Goal: Find specific page/section: Find specific page/section

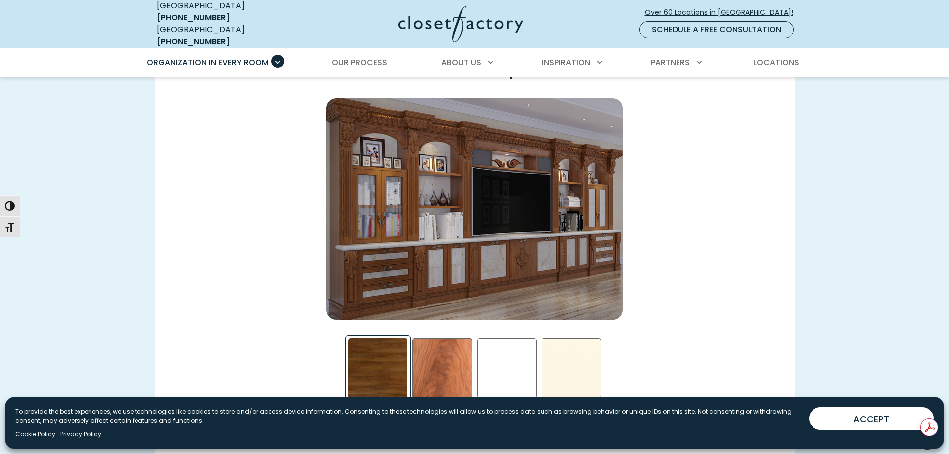
click at [395, 360] on div "Walnut- Stained Swatch" at bounding box center [378, 368] width 60 height 60
click at [441, 355] on div "African Mahogany Swatch" at bounding box center [443, 368] width 60 height 60
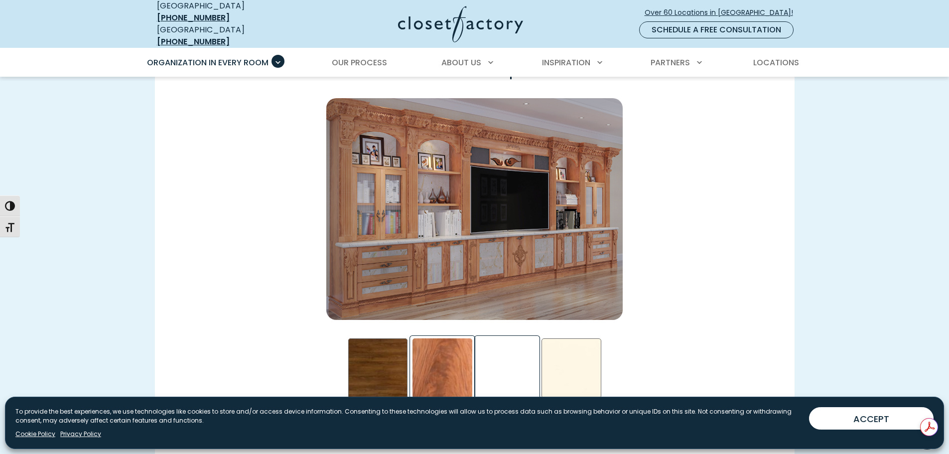
click at [506, 351] on div "White Swatch" at bounding box center [507, 368] width 60 height 60
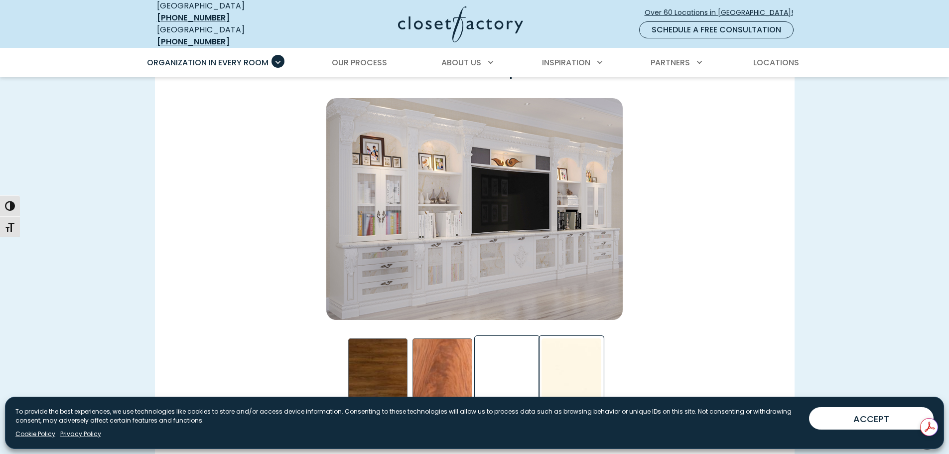
click at [574, 351] on div "Antique White Swatch" at bounding box center [572, 368] width 60 height 60
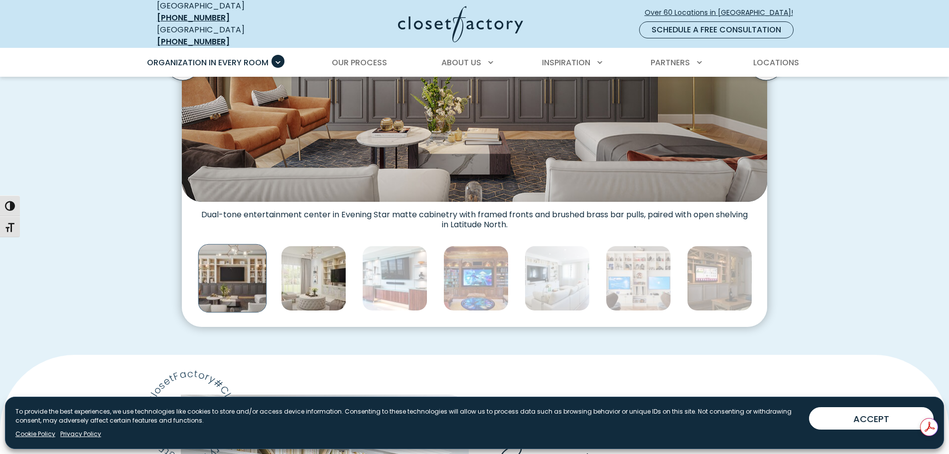
click at [324, 276] on img "Thumbnail Gallery" at bounding box center [313, 278] width 65 height 65
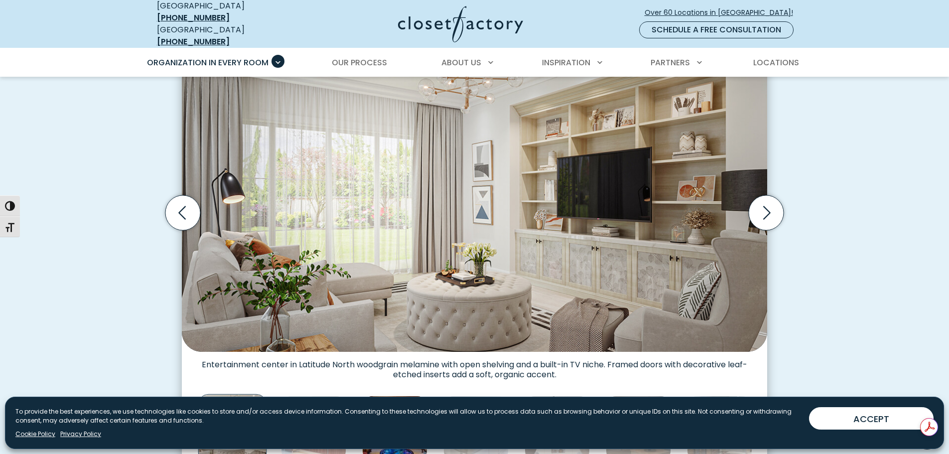
click at [404, 396] on img "Thumbnail Gallery" at bounding box center [394, 428] width 65 height 65
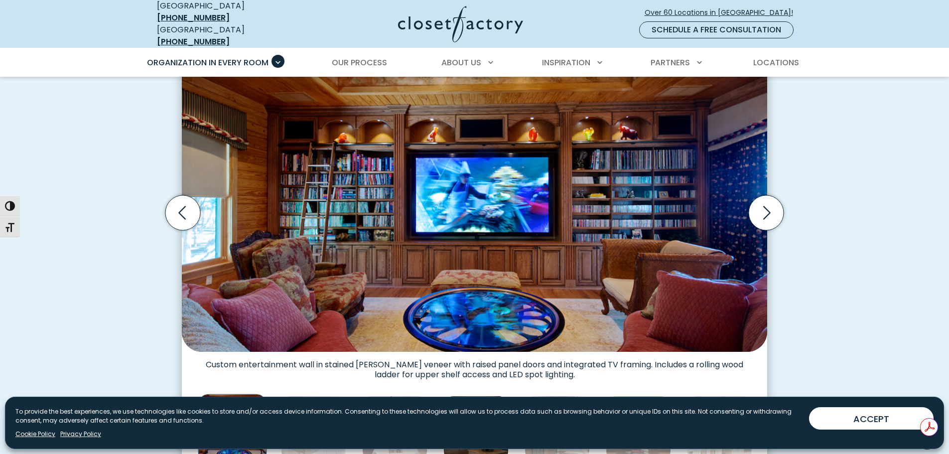
click at [455, 396] on img "Thumbnail Gallery" at bounding box center [476, 428] width 65 height 65
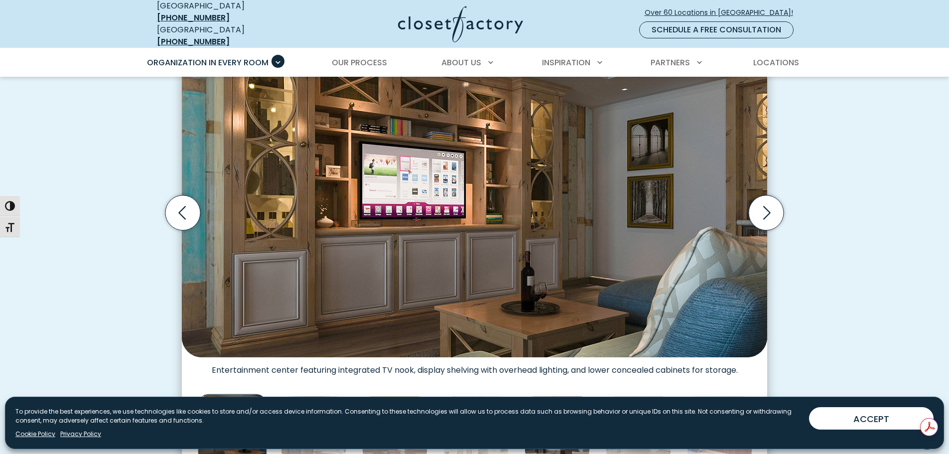
click at [540, 396] on img "Thumbnail Gallery" at bounding box center [557, 428] width 65 height 65
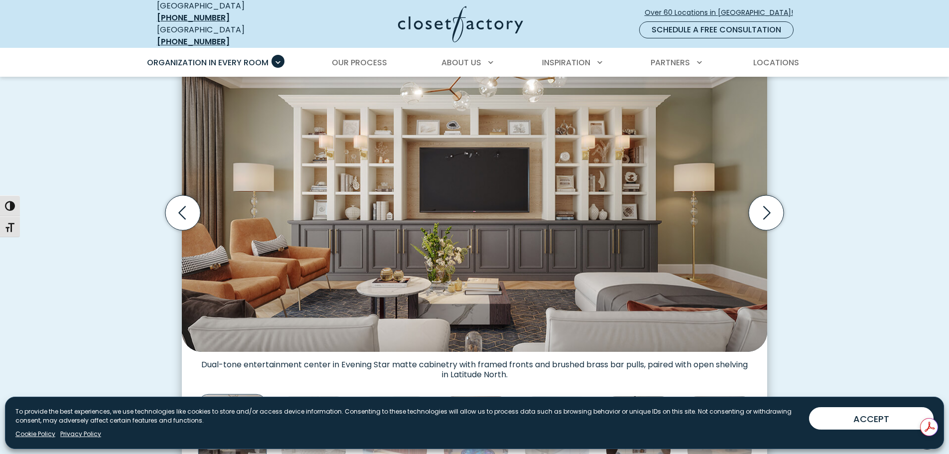
click at [622, 396] on img "Thumbnail Gallery" at bounding box center [638, 428] width 65 height 65
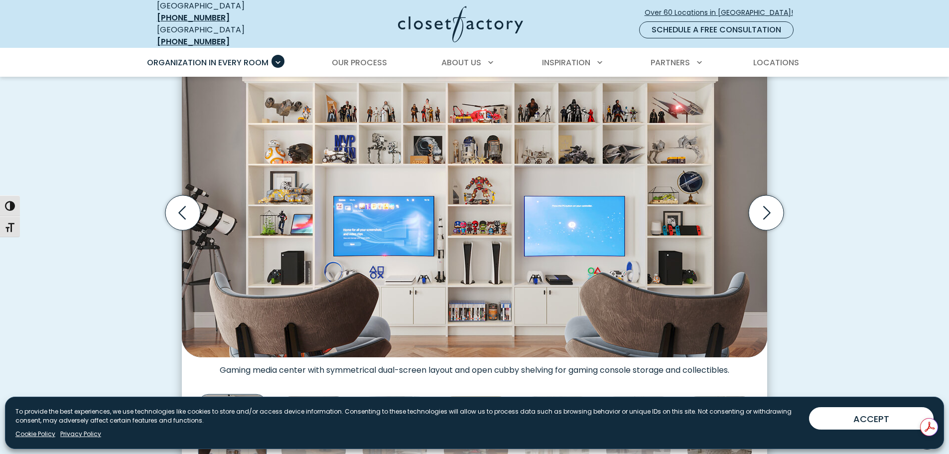
click at [699, 396] on img "Thumbnail Gallery" at bounding box center [719, 428] width 65 height 65
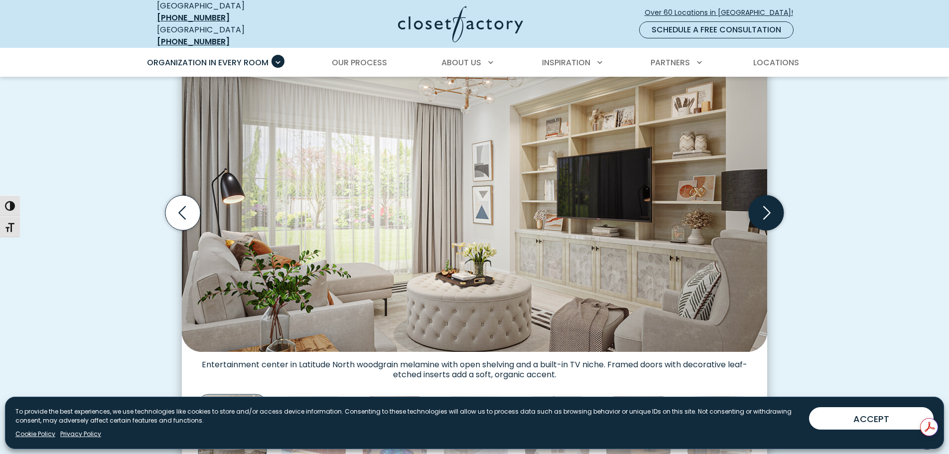
click at [760, 206] on icon "Next slide" at bounding box center [766, 212] width 35 height 35
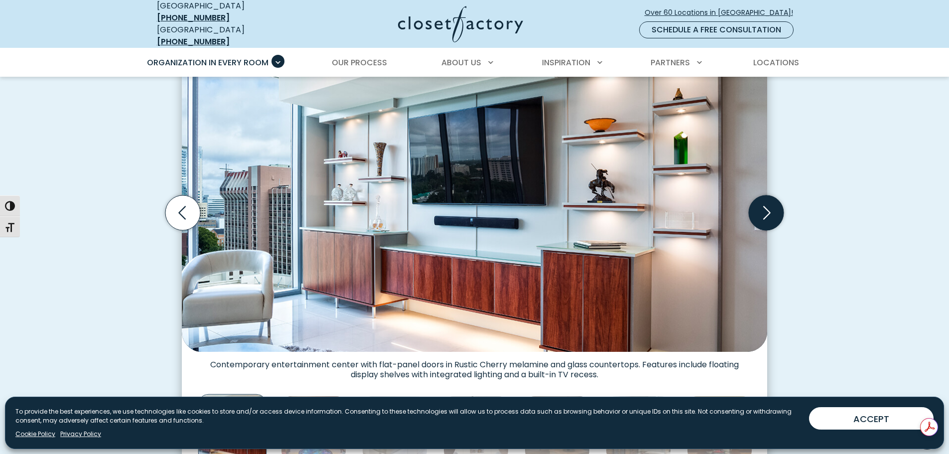
click at [760, 206] on icon "Next slide" at bounding box center [766, 212] width 35 height 35
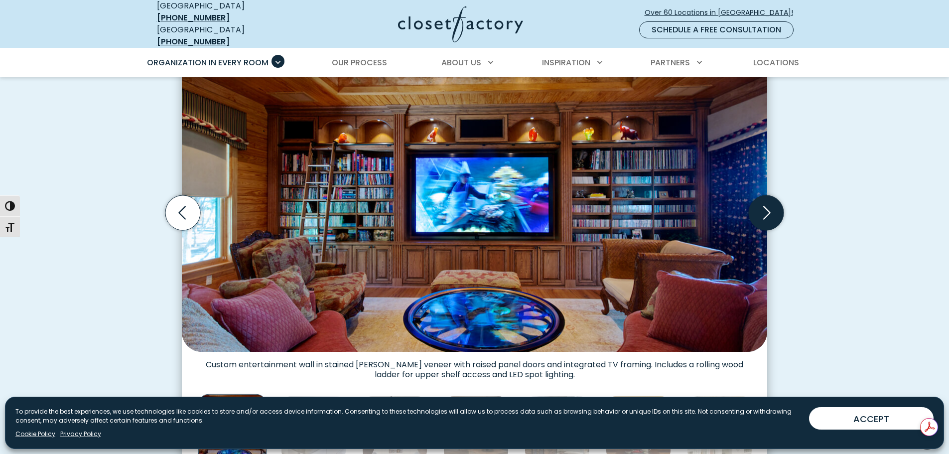
click at [760, 206] on icon "Next slide" at bounding box center [766, 212] width 35 height 35
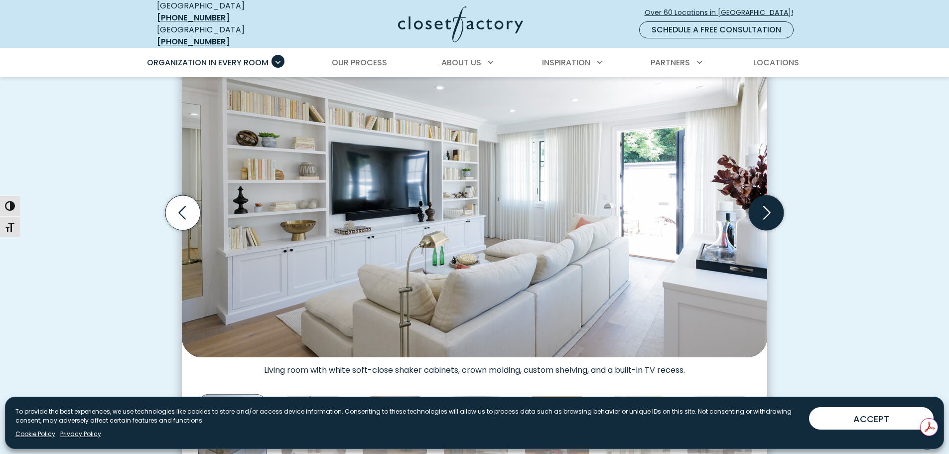
click at [760, 206] on icon "Next slide" at bounding box center [766, 212] width 35 height 35
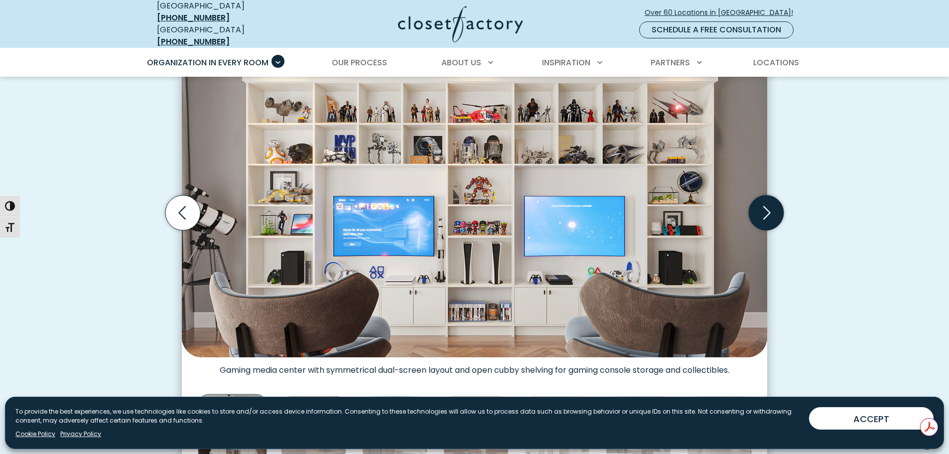
click at [760, 206] on icon "Next slide" at bounding box center [766, 212] width 35 height 35
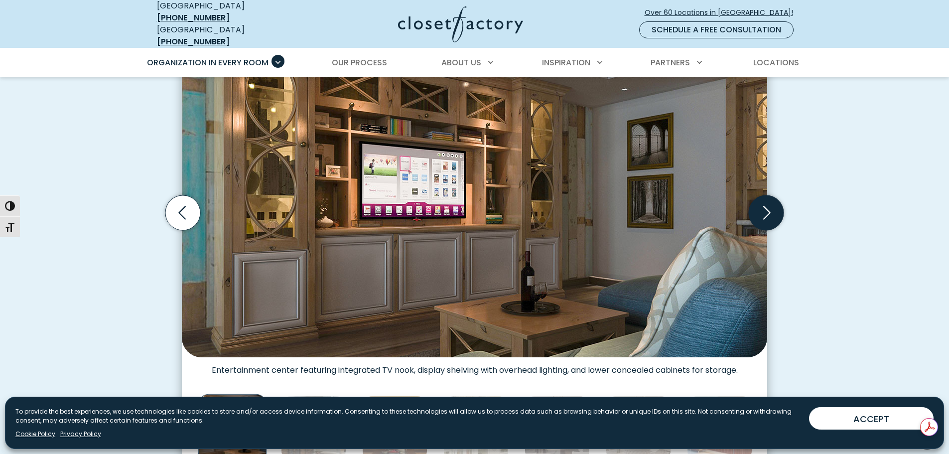
click at [760, 206] on icon "Next slide" at bounding box center [766, 212] width 35 height 35
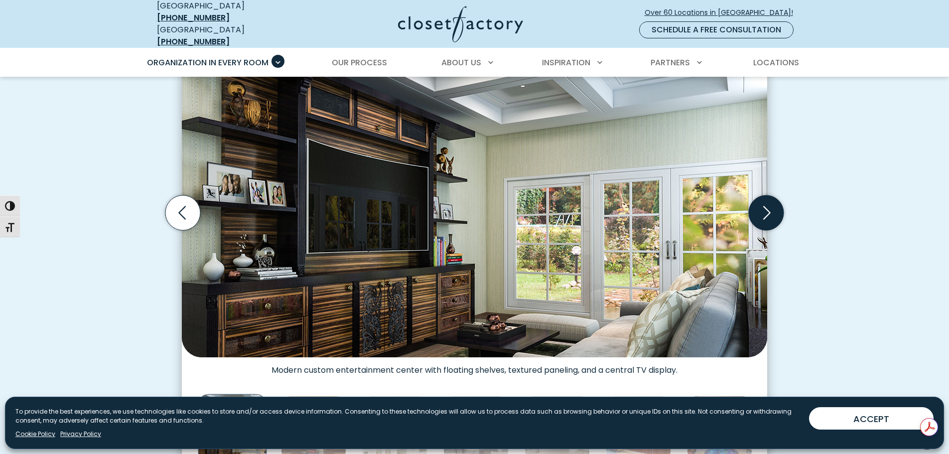
click at [760, 206] on icon "Next slide" at bounding box center [766, 212] width 35 height 35
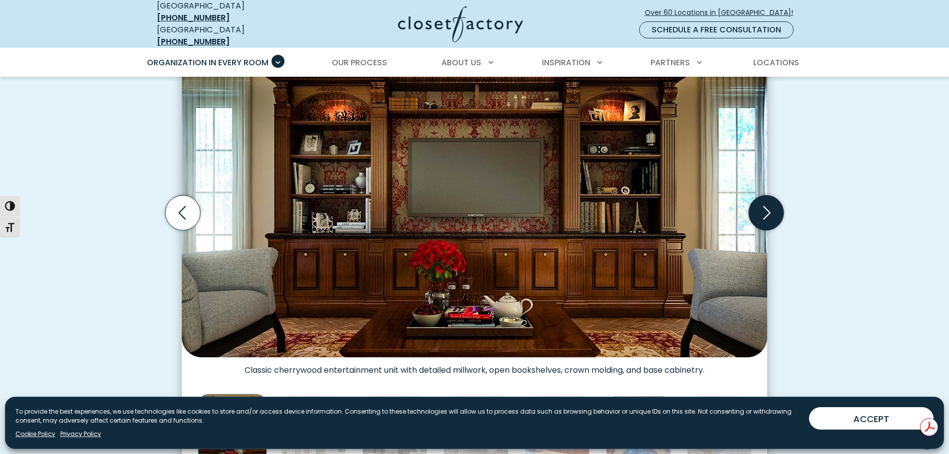
click at [762, 204] on icon "Next slide" at bounding box center [766, 212] width 35 height 35
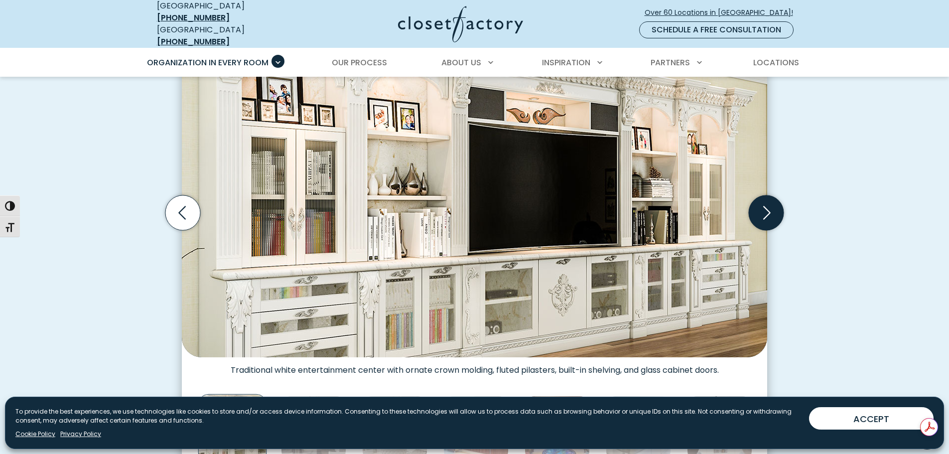
click at [762, 204] on icon "Next slide" at bounding box center [766, 212] width 35 height 35
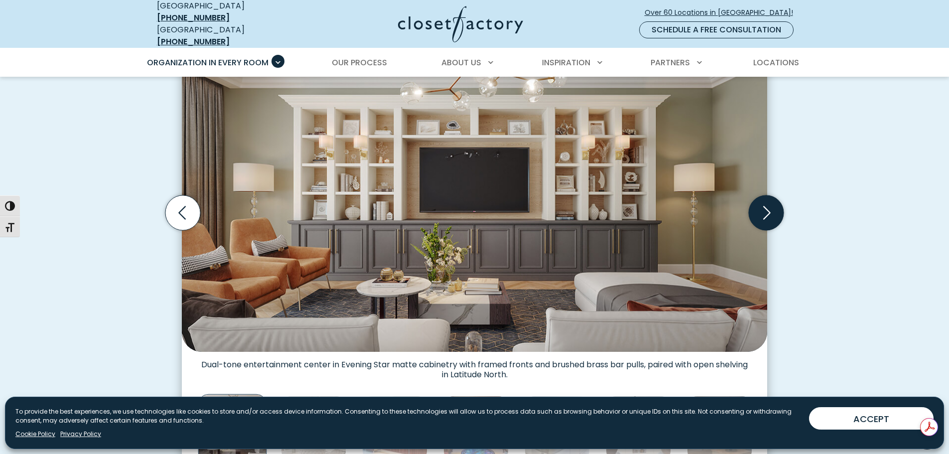
click at [762, 204] on icon "Next slide" at bounding box center [766, 212] width 35 height 35
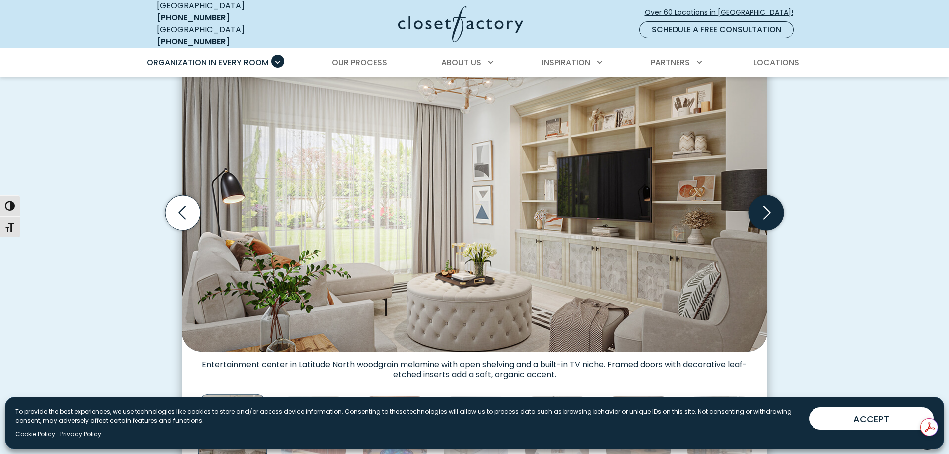
click at [762, 204] on icon "Next slide" at bounding box center [766, 212] width 35 height 35
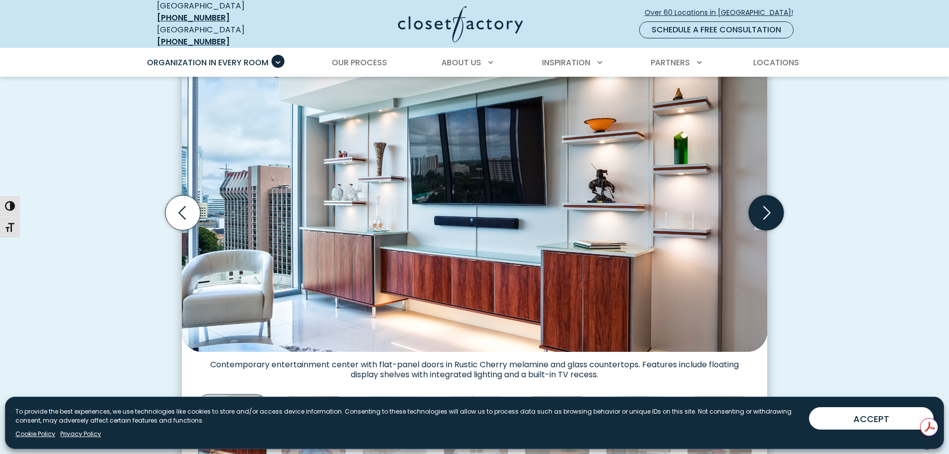
click at [762, 204] on icon "Next slide" at bounding box center [766, 212] width 35 height 35
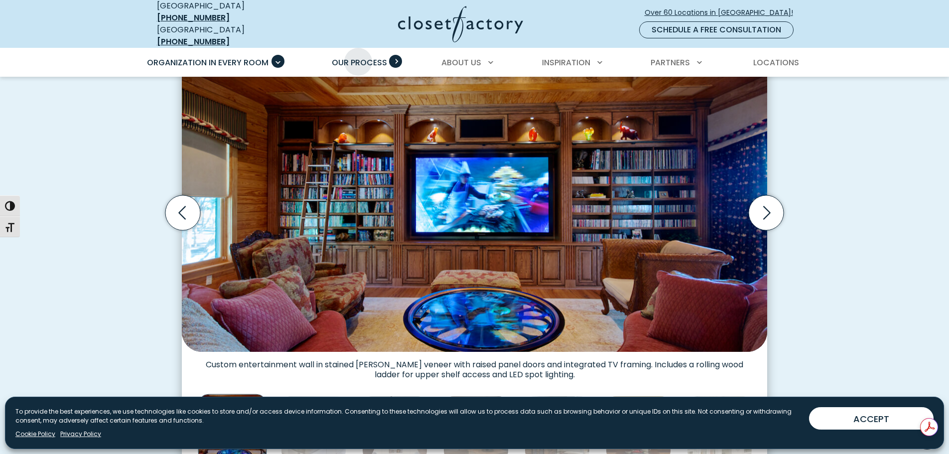
click at [358, 57] on span "Our Process" at bounding box center [359, 62] width 55 height 11
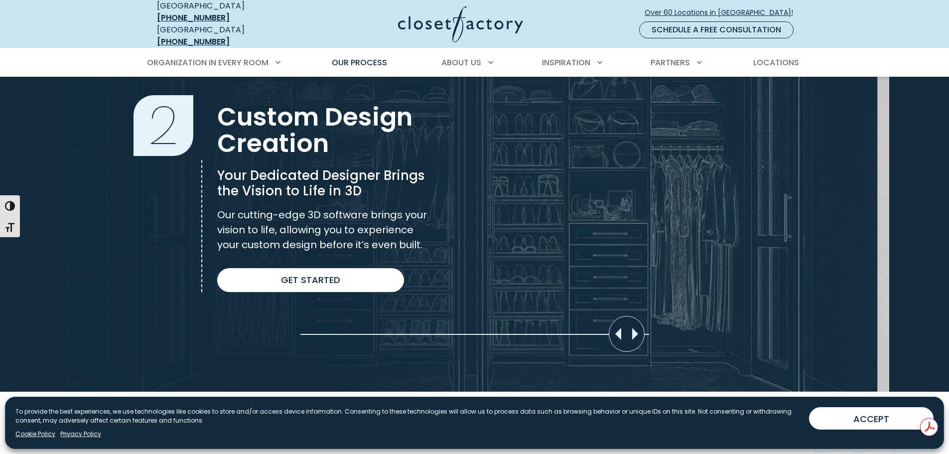
drag, startPoint x: 639, startPoint y: 329, endPoint x: 594, endPoint y: 330, distance: 45.9
click at [595, 330] on section "Custom Design Creation 2 Custom Design Creation Your Dedicated Designer Brings …" at bounding box center [474, 193] width 949 height 397
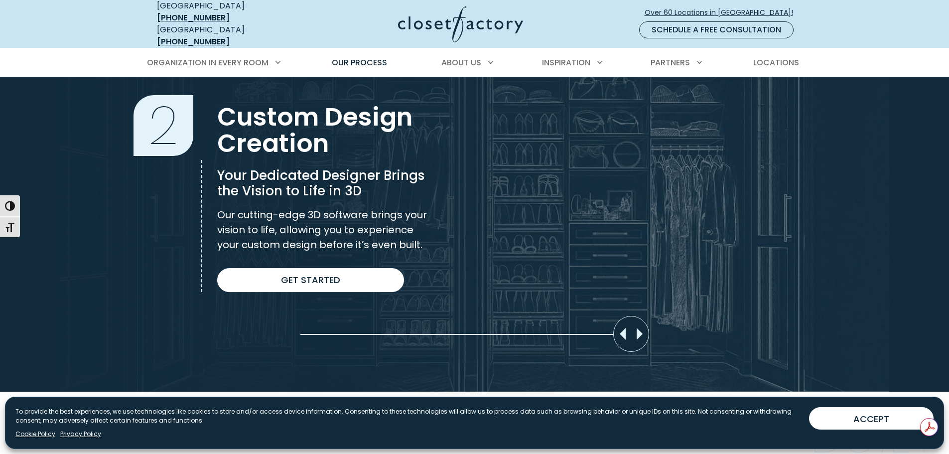
drag, startPoint x: 613, startPoint y: 326, endPoint x: 918, endPoint y: 222, distance: 321.8
click at [845, 273] on div "Slider moved to 0%" at bounding box center [474, 193] width 949 height 397
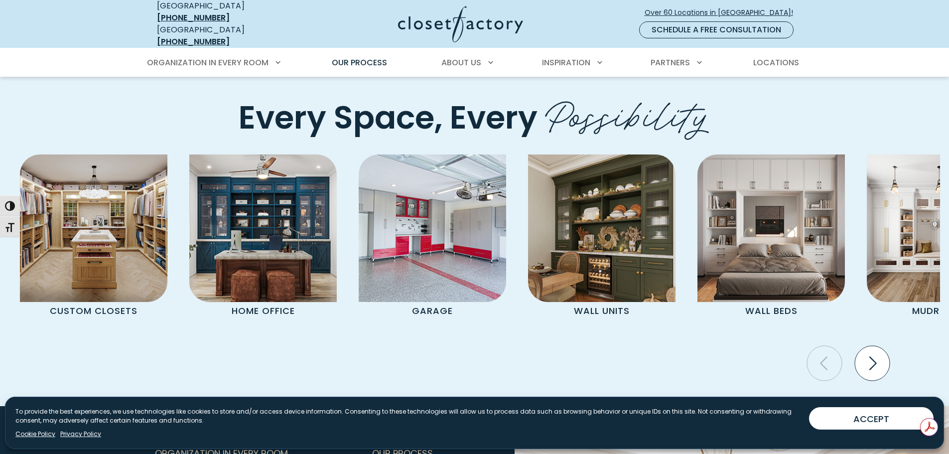
click at [881, 346] on icon "Next slide" at bounding box center [872, 363] width 35 height 35
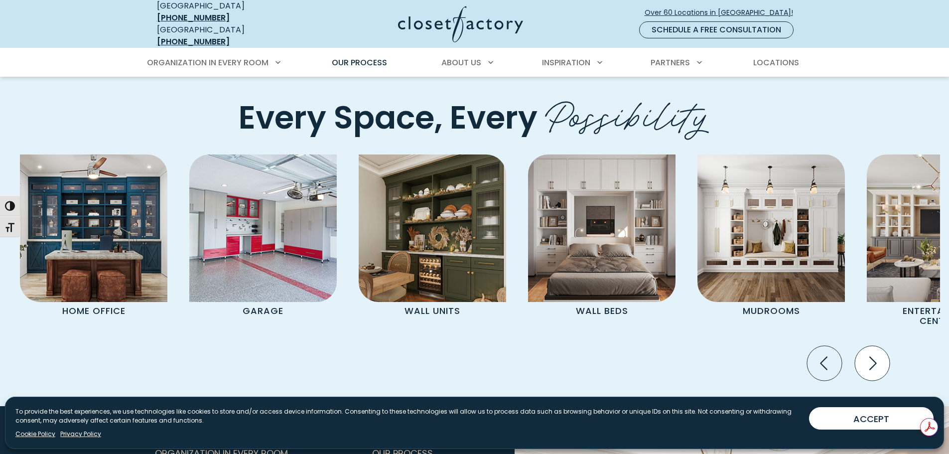
click at [880, 346] on icon "Next slide" at bounding box center [872, 363] width 35 height 35
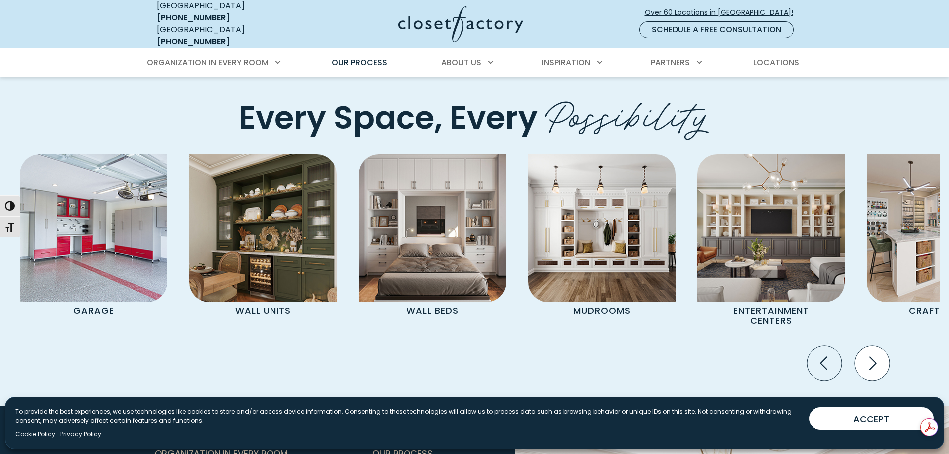
click at [880, 346] on icon "Next slide" at bounding box center [872, 363] width 35 height 35
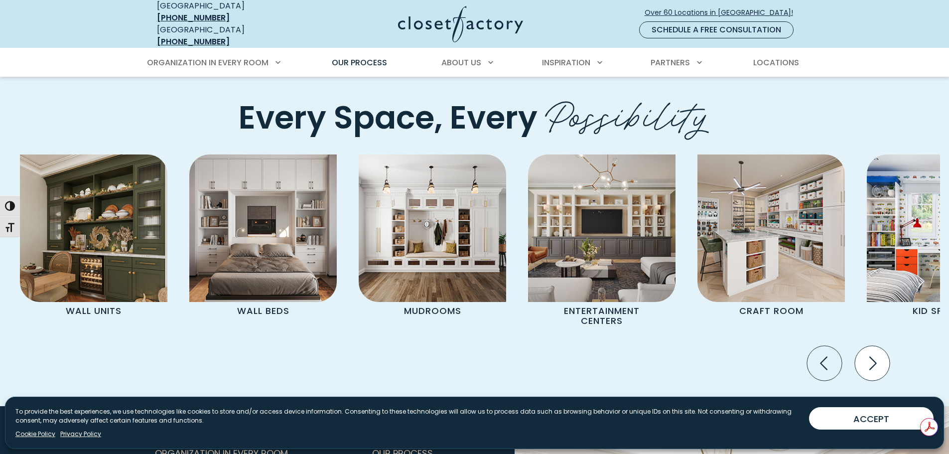
click at [880, 346] on icon "Next slide" at bounding box center [872, 363] width 35 height 35
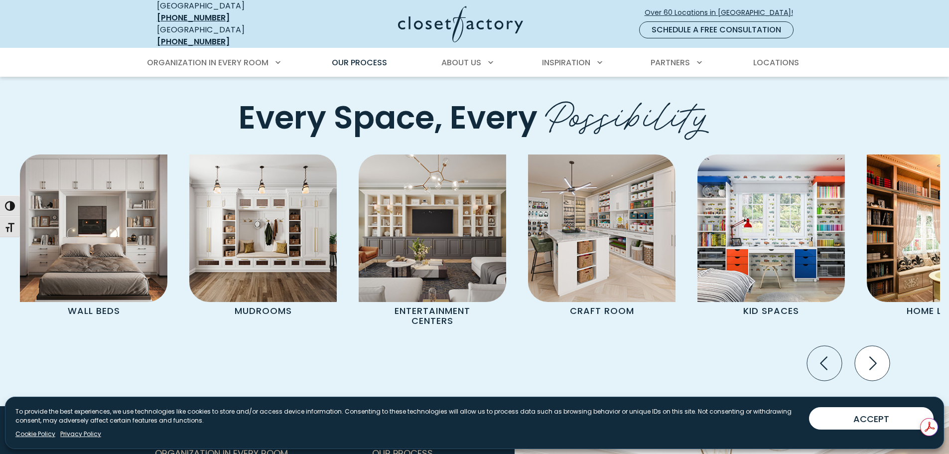
click at [880, 346] on icon "Next slide" at bounding box center [872, 363] width 35 height 35
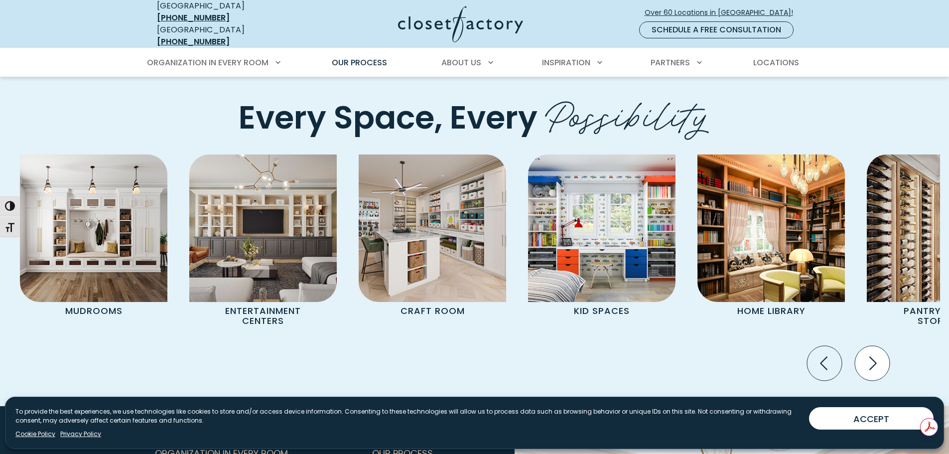
click at [880, 346] on icon "Next slide" at bounding box center [872, 363] width 35 height 35
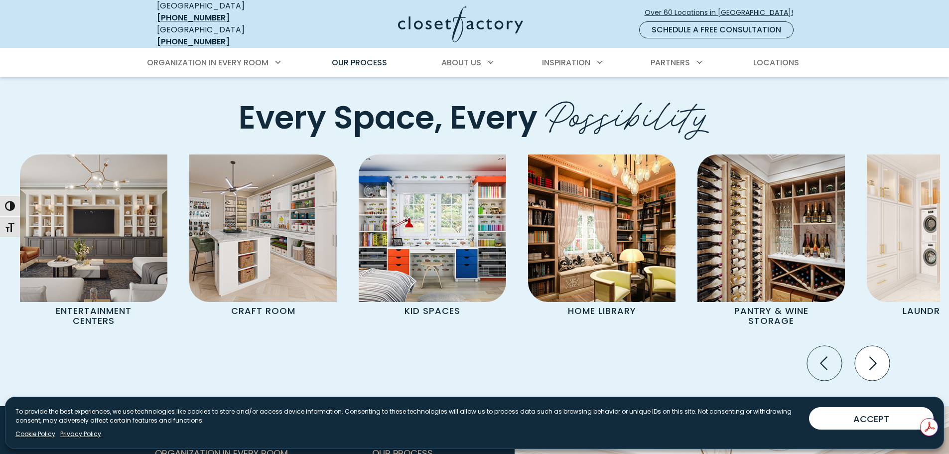
click at [880, 346] on icon "Next slide" at bounding box center [872, 363] width 35 height 35
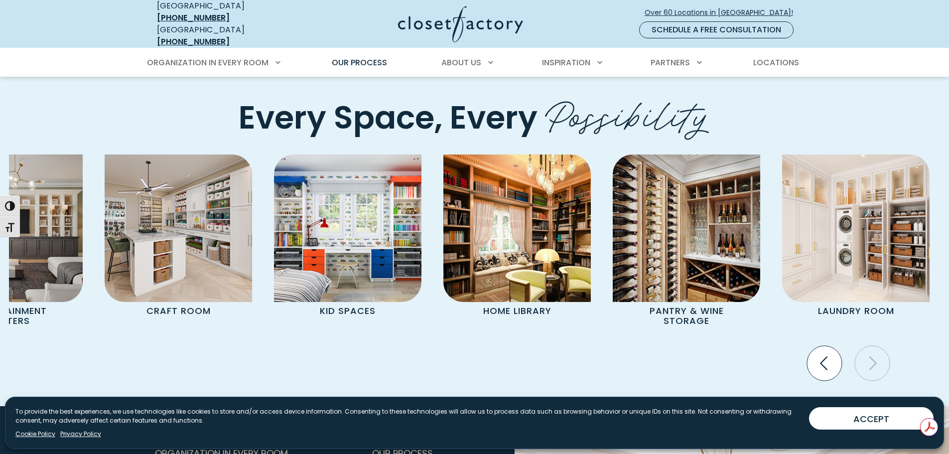
click at [822, 346] on icon "Previous slide" at bounding box center [824, 363] width 35 height 35
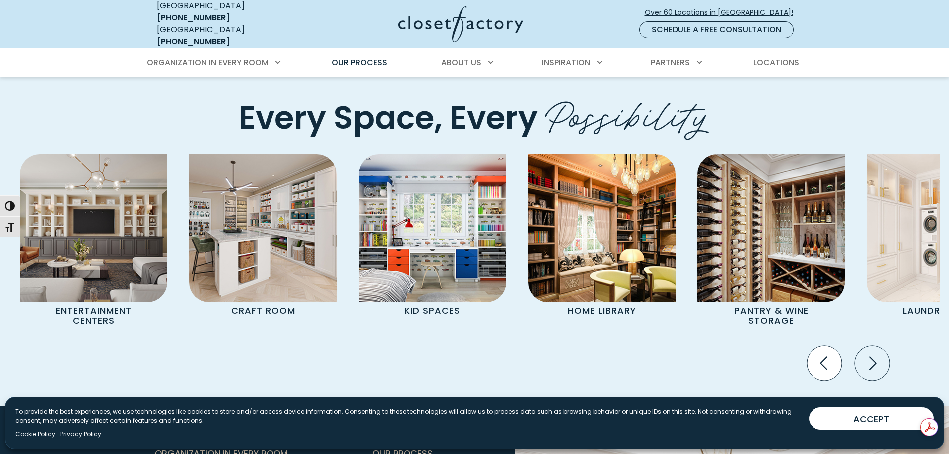
click at [821, 346] on icon "Previous slide" at bounding box center [824, 363] width 35 height 35
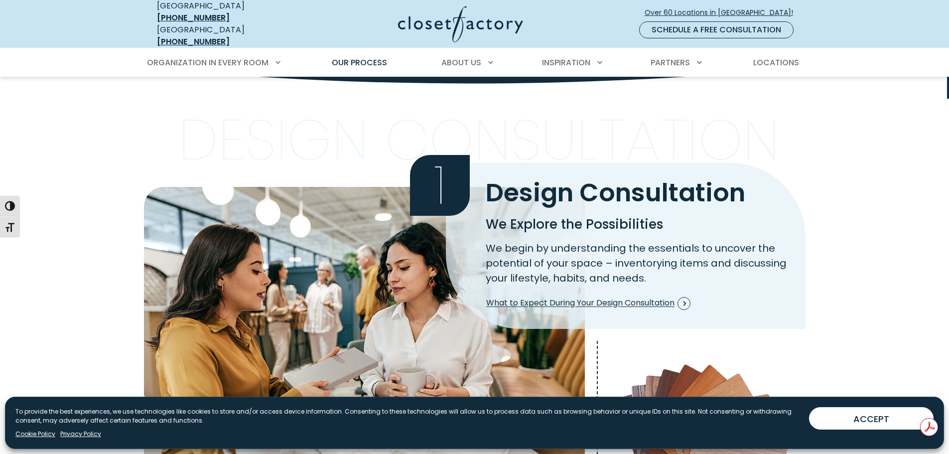
scroll to position [2057, 0]
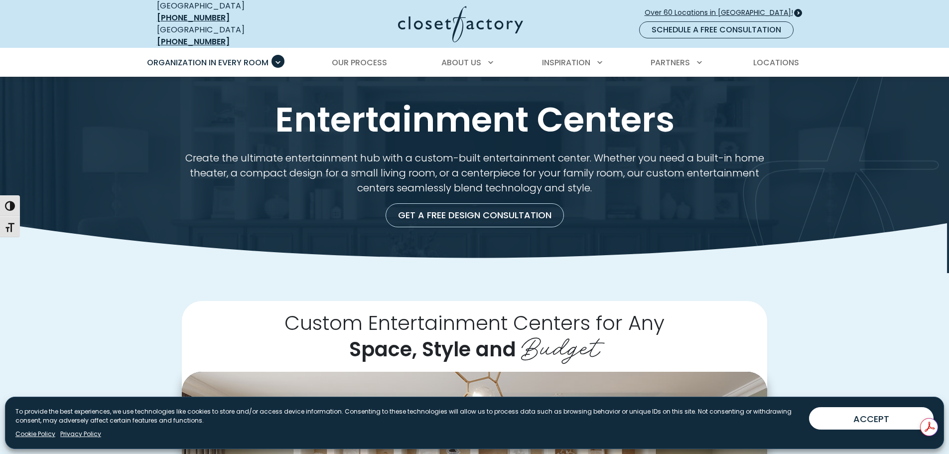
click at [708, 8] on span "Over 60 Locations in [GEOGRAPHIC_DATA]!" at bounding box center [723, 12] width 156 height 10
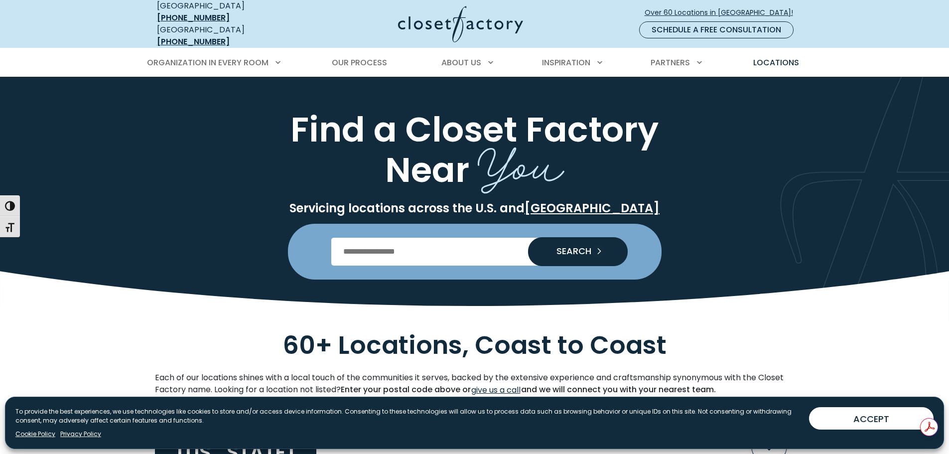
click at [397, 238] on input "Enter Postal Code" at bounding box center [474, 252] width 287 height 28
type input "*****"
click at [581, 247] on span "SEARCH" at bounding box center [570, 251] width 43 height 9
